Goal: Task Accomplishment & Management: Use online tool/utility

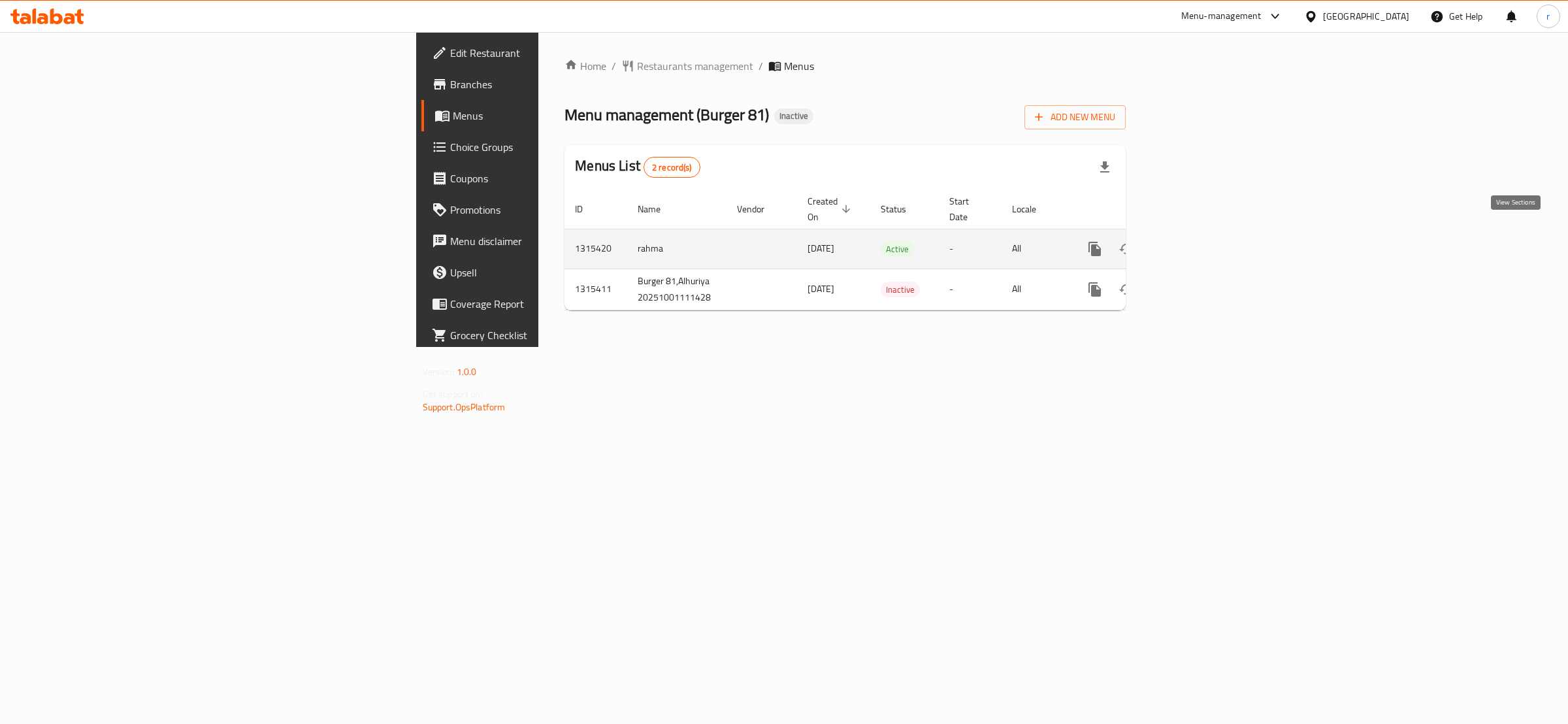
click at [1197, 241] on icon "enhanced table" at bounding box center [1189, 249] width 15 height 15
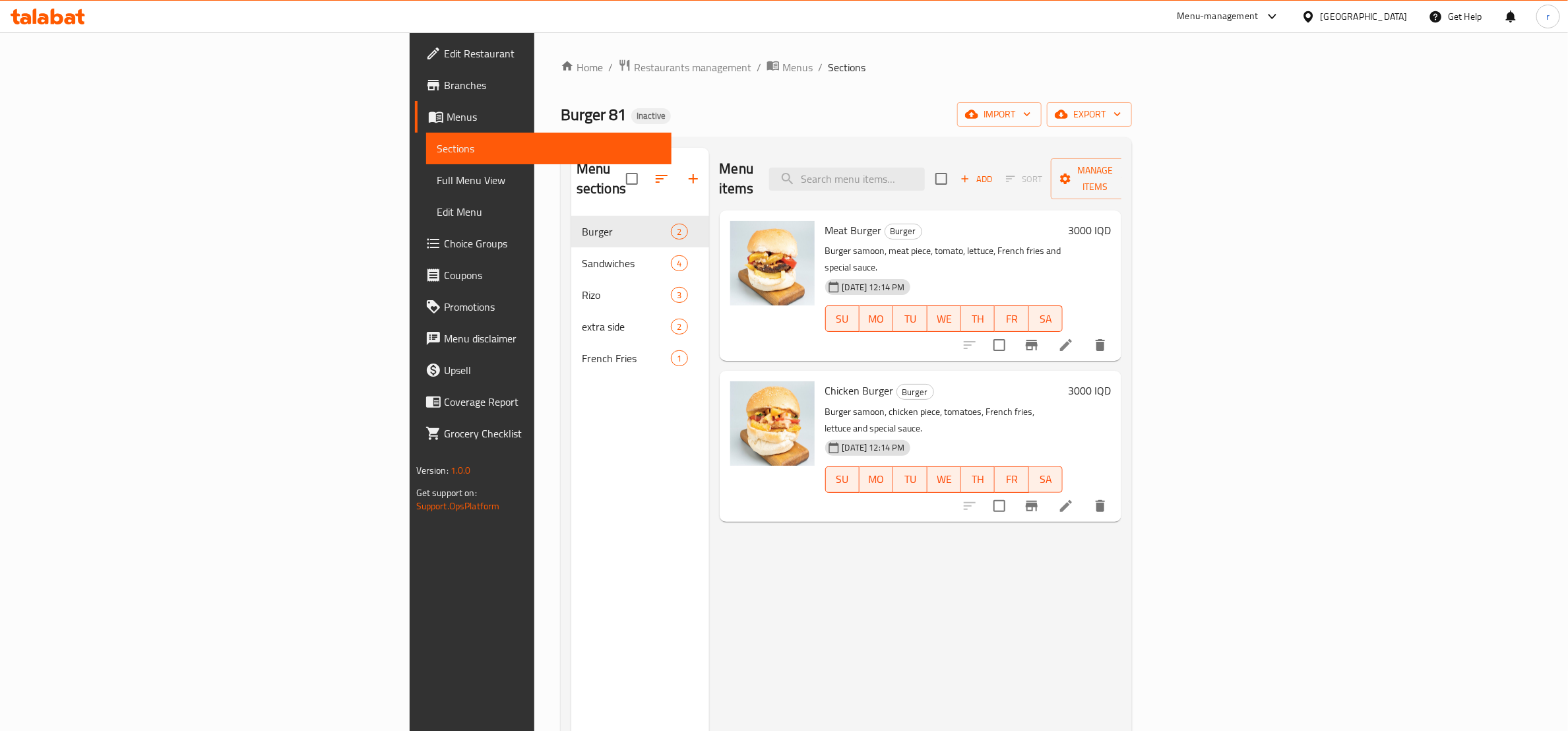
click at [437, 174] on span "Full Menu View" at bounding box center [549, 180] width 224 height 16
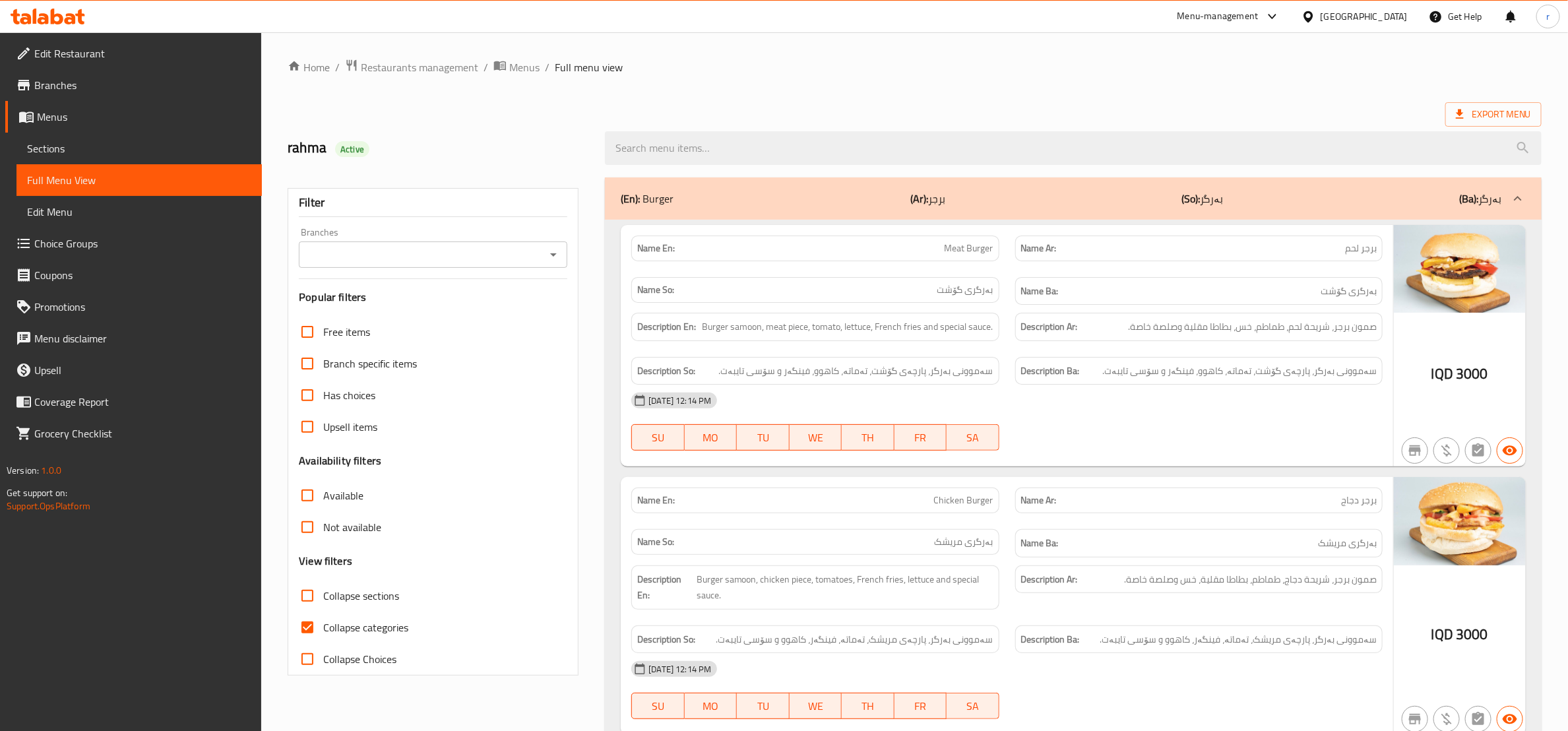
click at [295, 624] on input "Collapse categories" at bounding box center [307, 627] width 32 height 32
checkbox input "false"
click at [562, 246] on div "Branches" at bounding box center [433, 254] width 268 height 26
click at [552, 254] on icon "Open" at bounding box center [553, 254] width 7 height 3
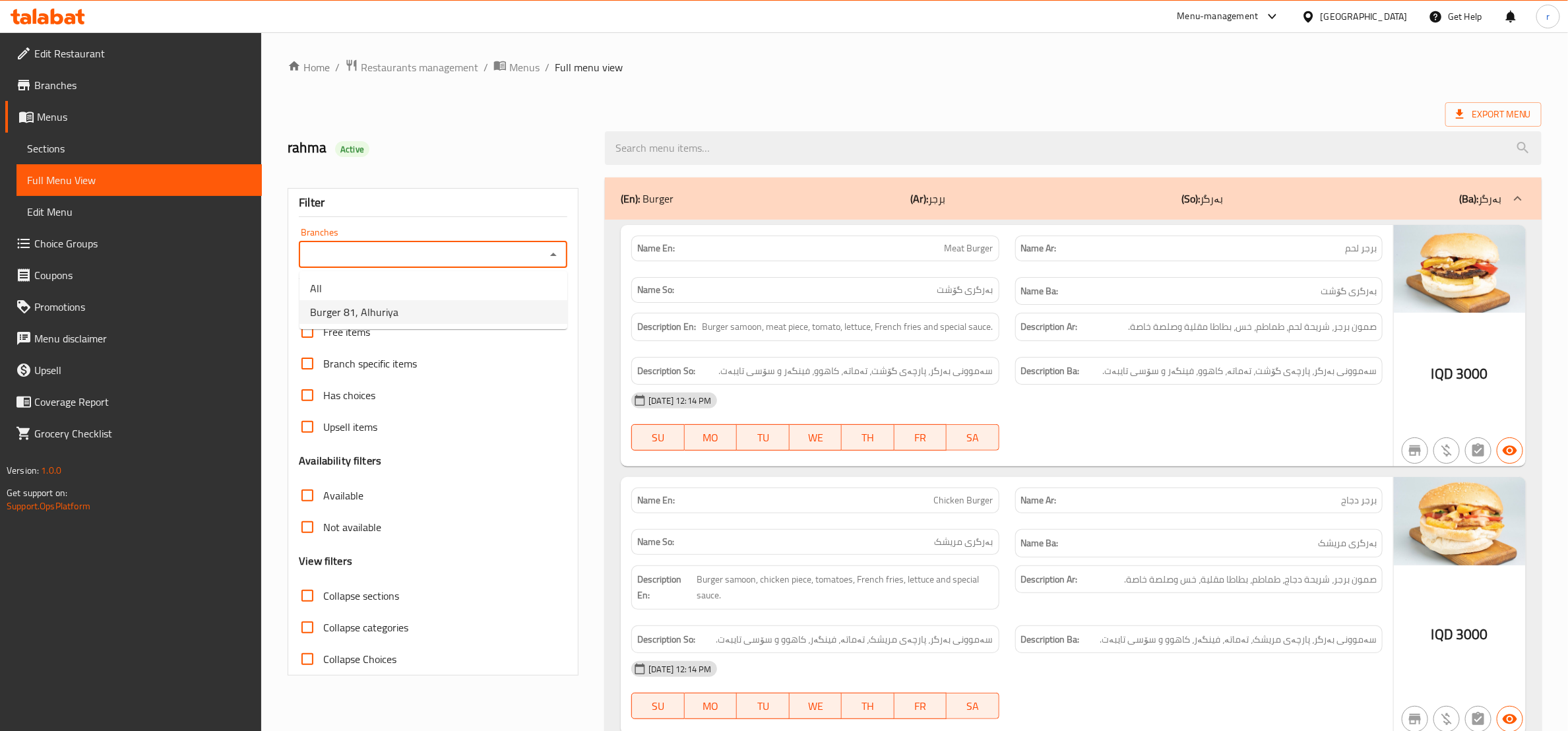
click at [519, 311] on li "Burger 81, Alhuriya" at bounding box center [433, 312] width 268 height 23
type input "Burger 81, Alhuriya"
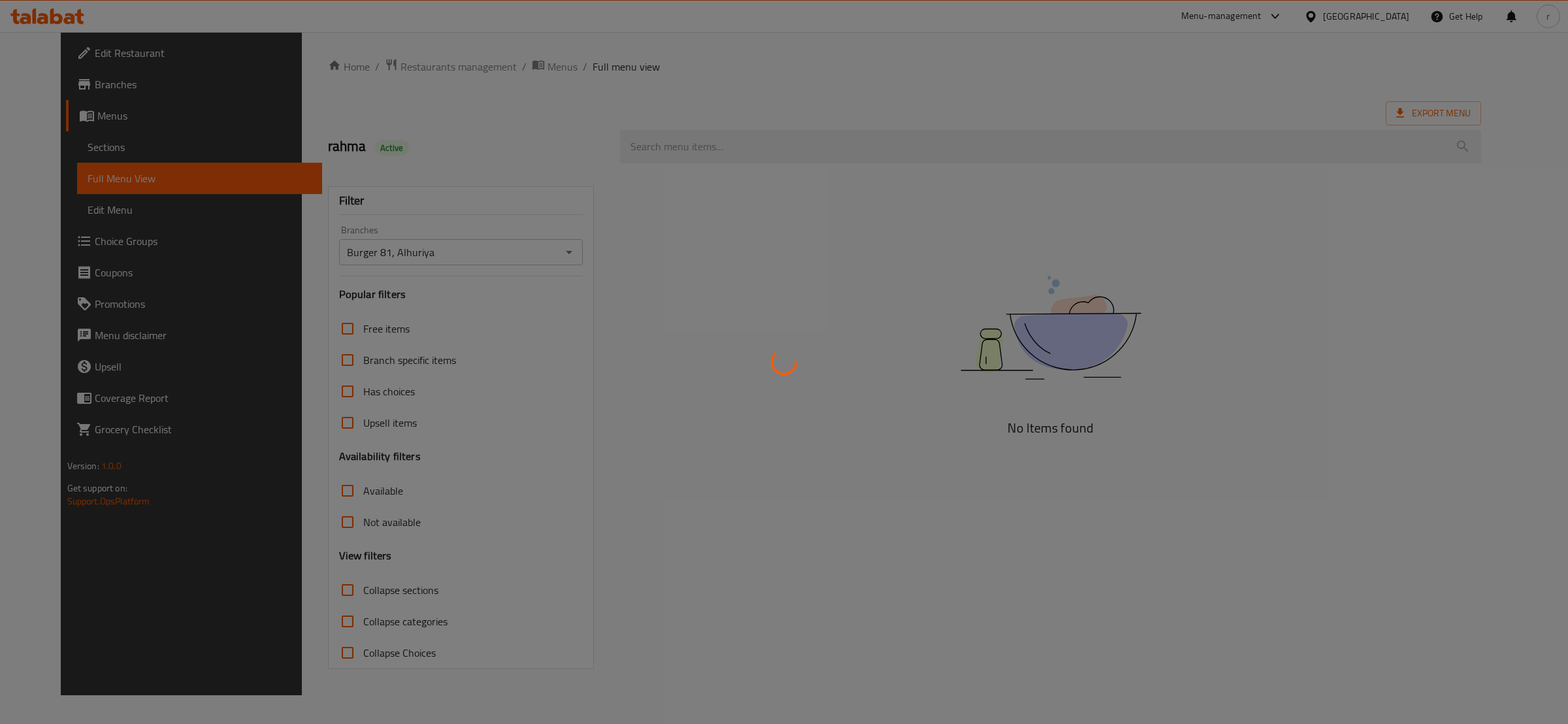
click at [838, 513] on div at bounding box center [784, 362] width 1568 height 724
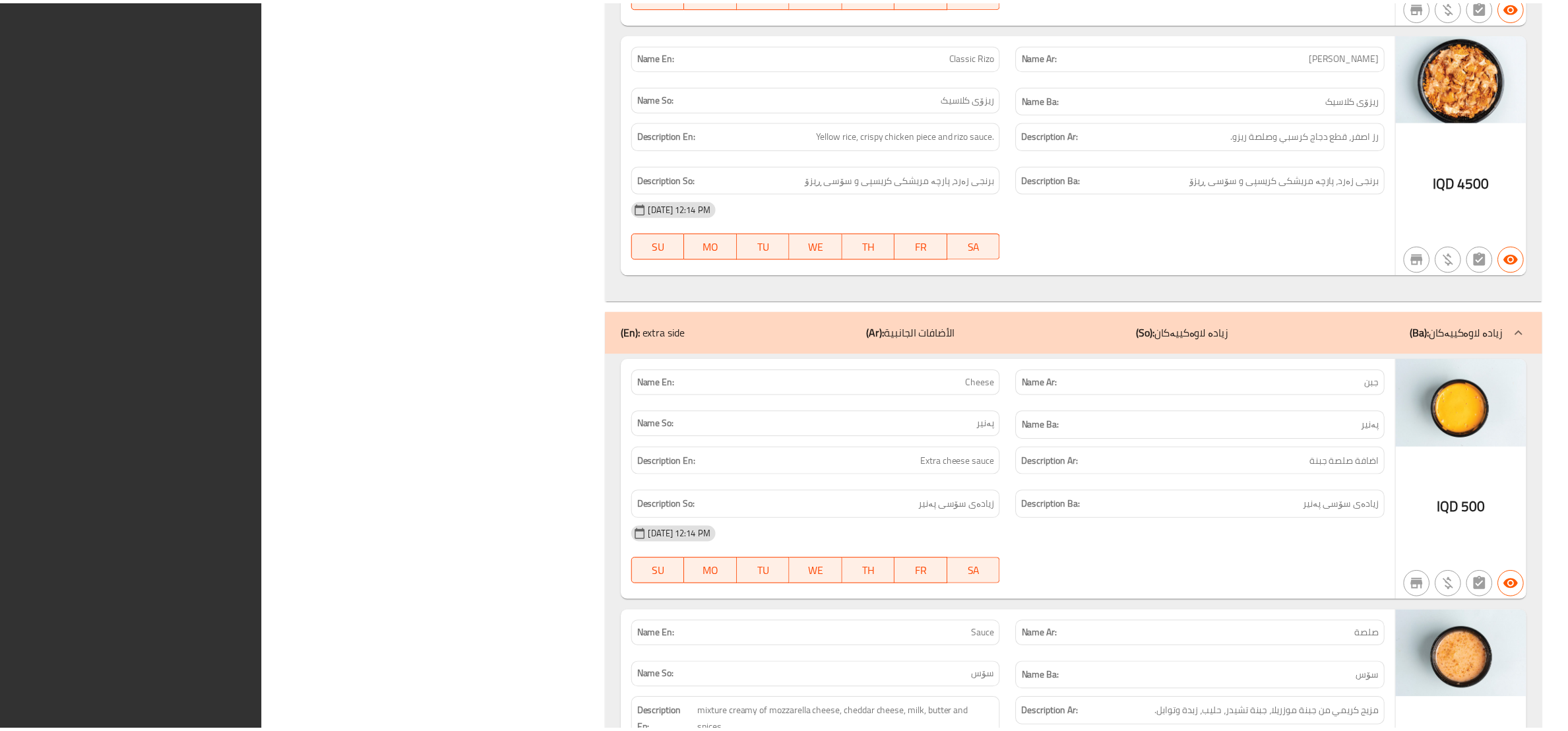
scroll to position [2921, 0]
